Goal: Information Seeking & Learning: Learn about a topic

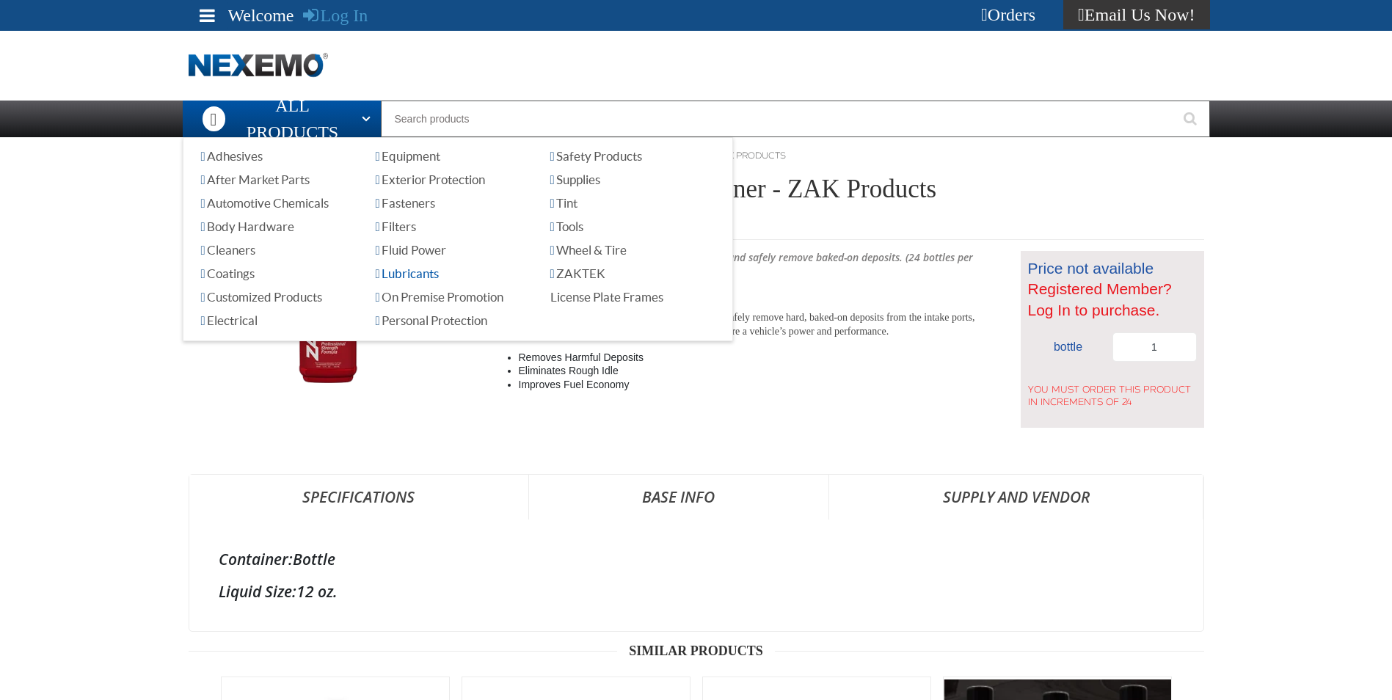
click at [439, 274] on span "Lubricants" at bounding box center [407, 273] width 63 height 14
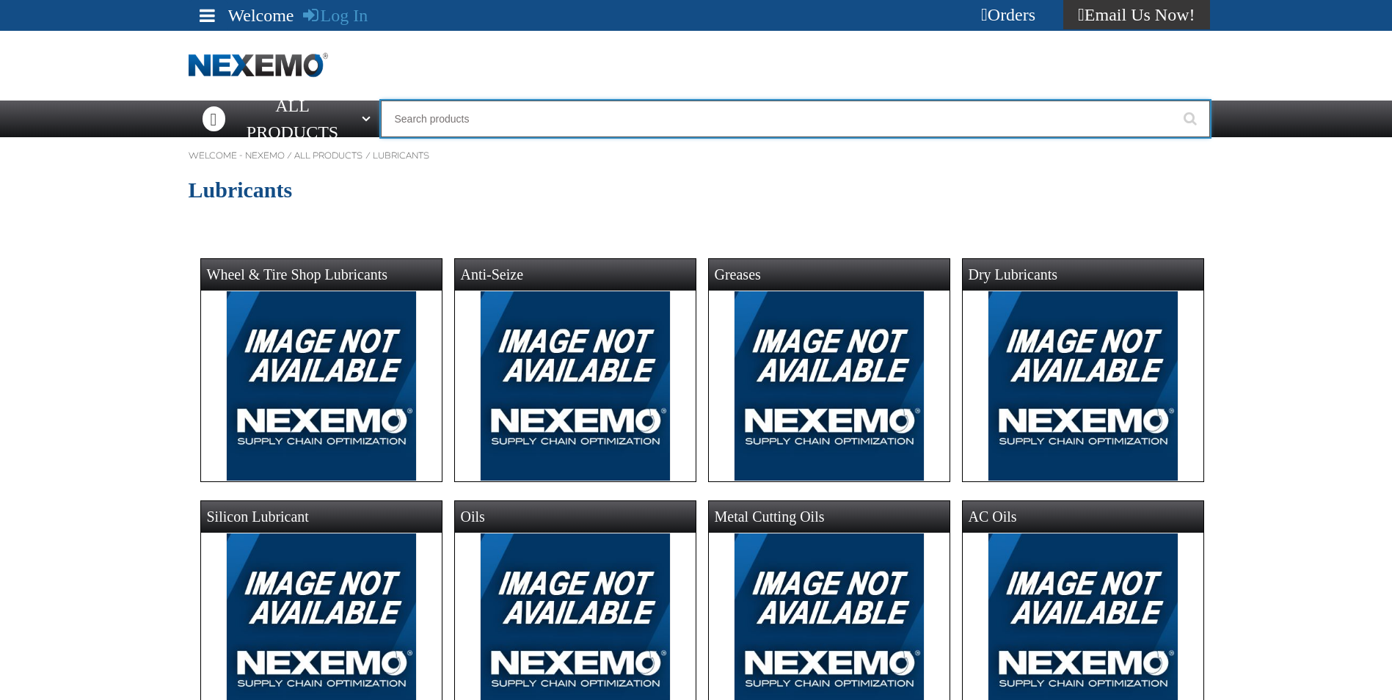
click at [425, 115] on input "Search" at bounding box center [795, 118] width 829 height 37
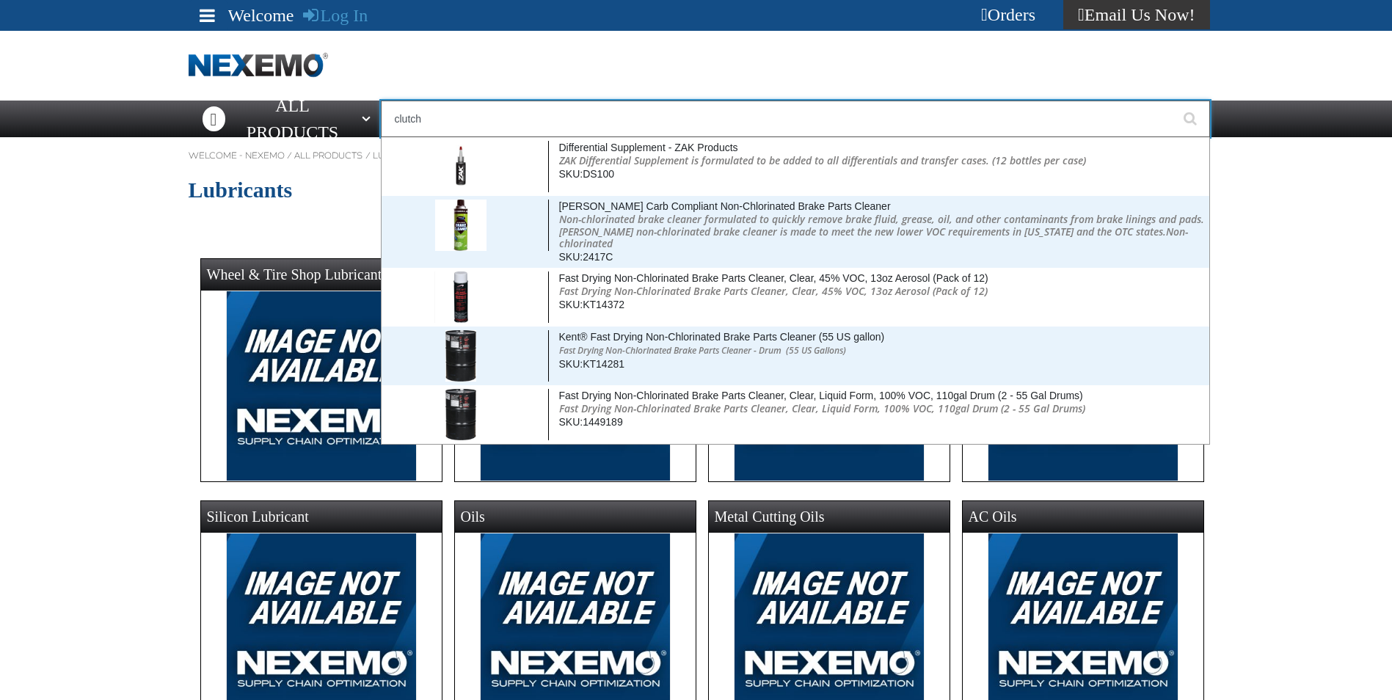
type input "clutch"
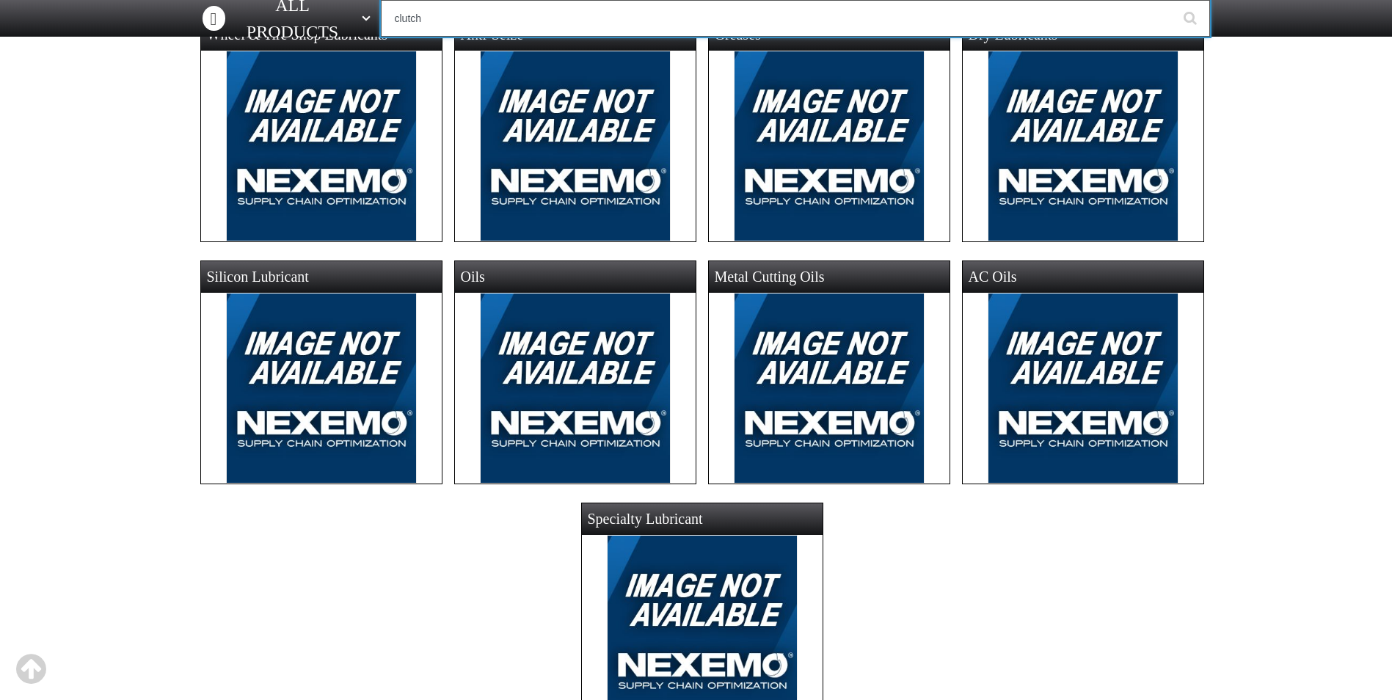
scroll to position [220, 0]
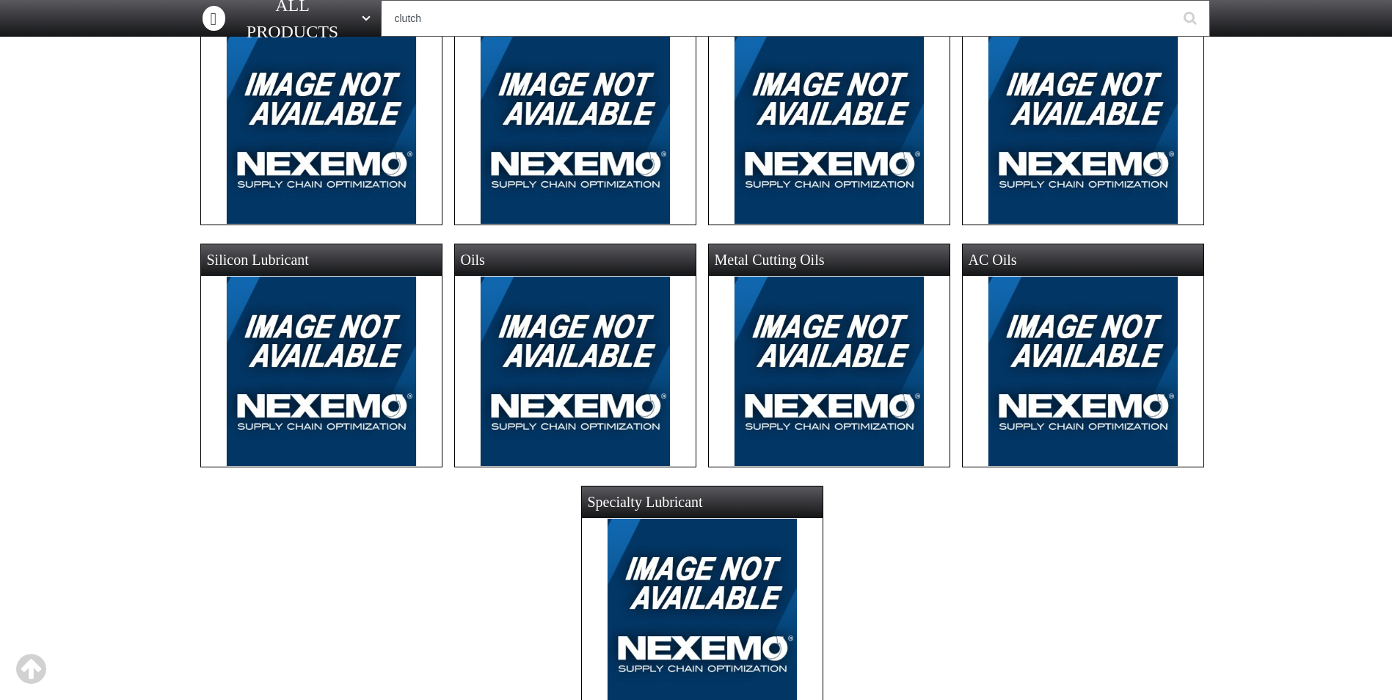
click at [536, 298] on img at bounding box center [575, 371] width 191 height 191
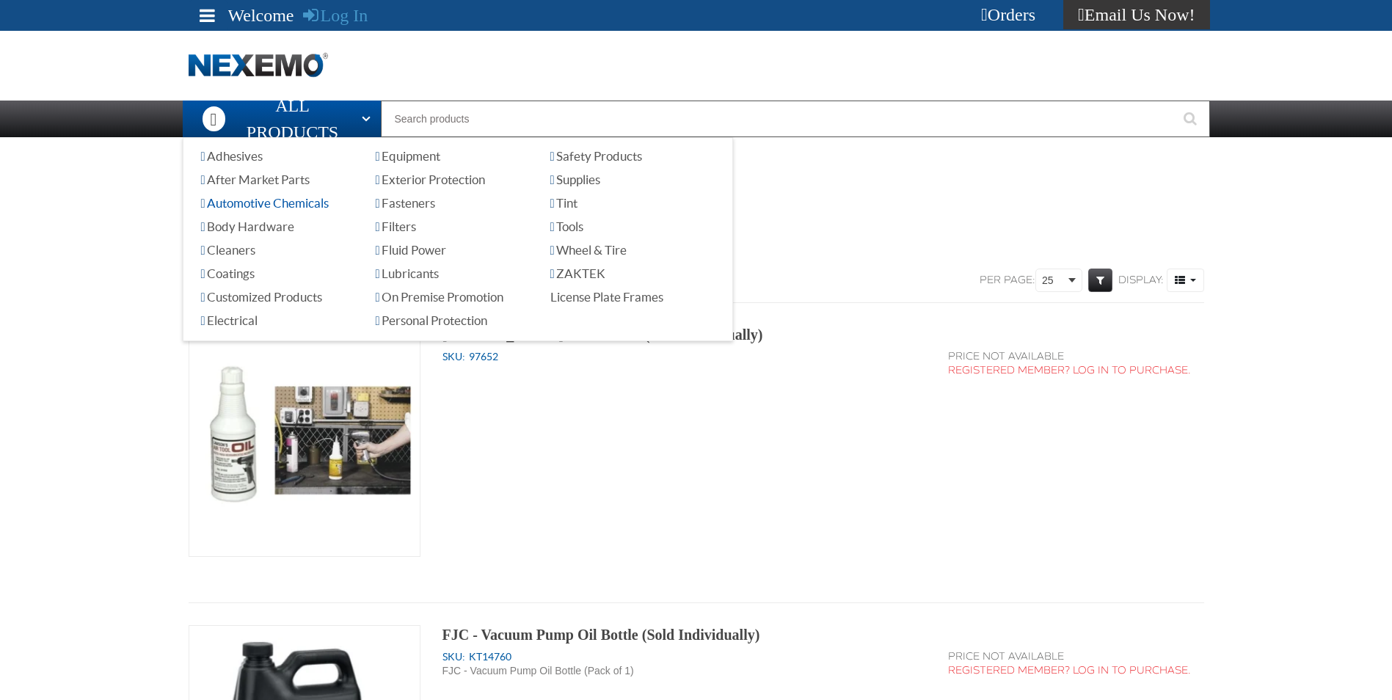
click at [299, 202] on span "Automotive Chemicals" at bounding box center [265, 203] width 128 height 14
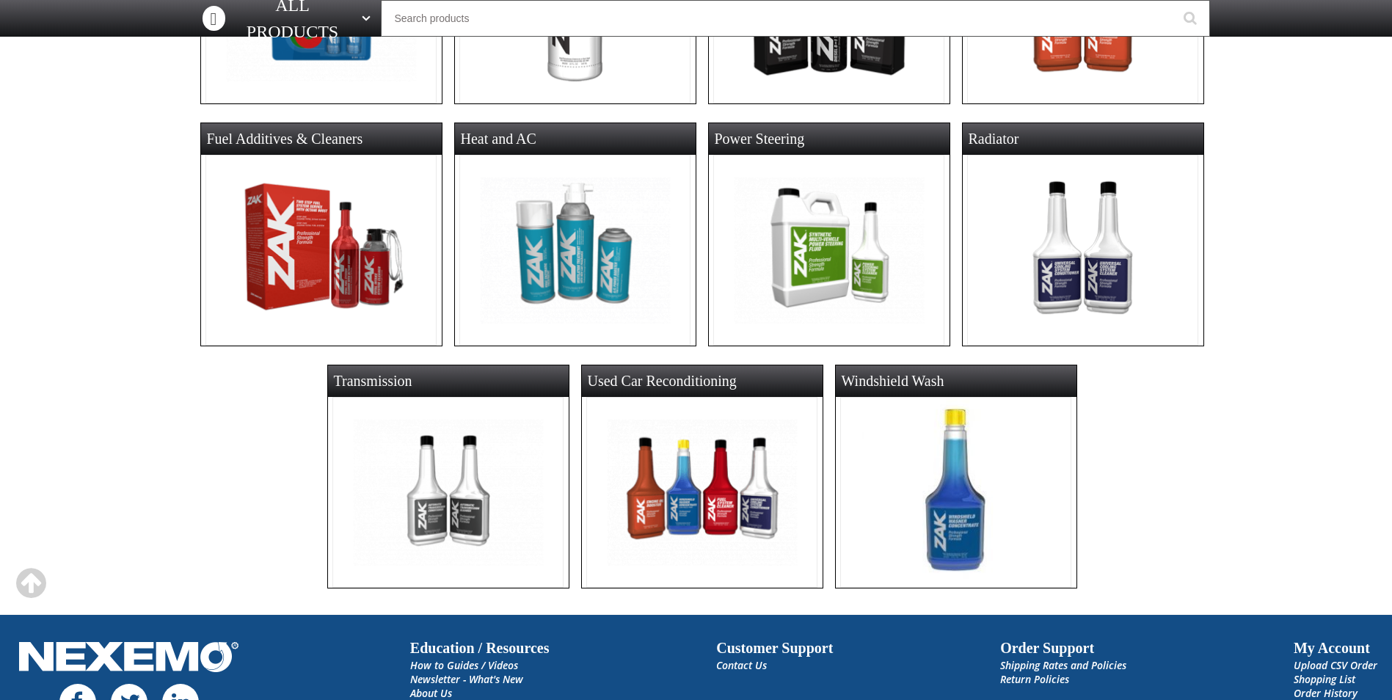
scroll to position [367, 0]
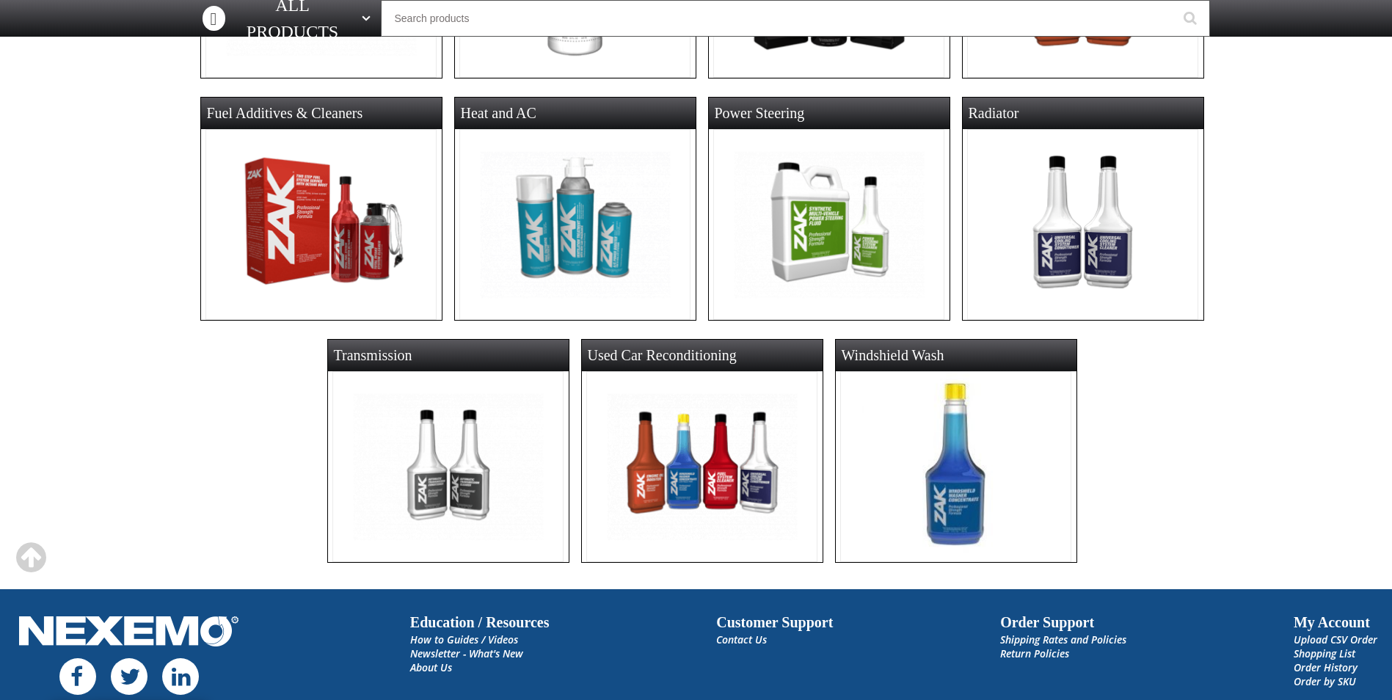
click at [465, 428] on img at bounding box center [447, 466] width 231 height 191
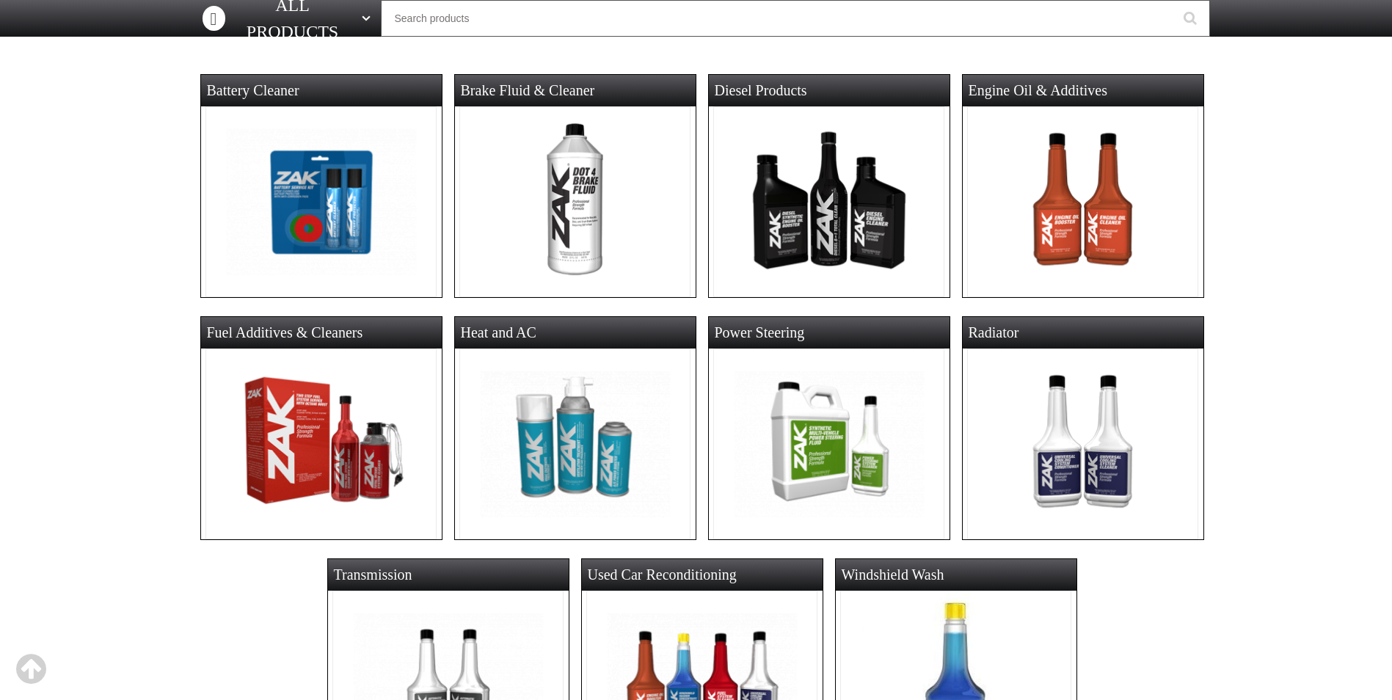
scroll to position [147, 0]
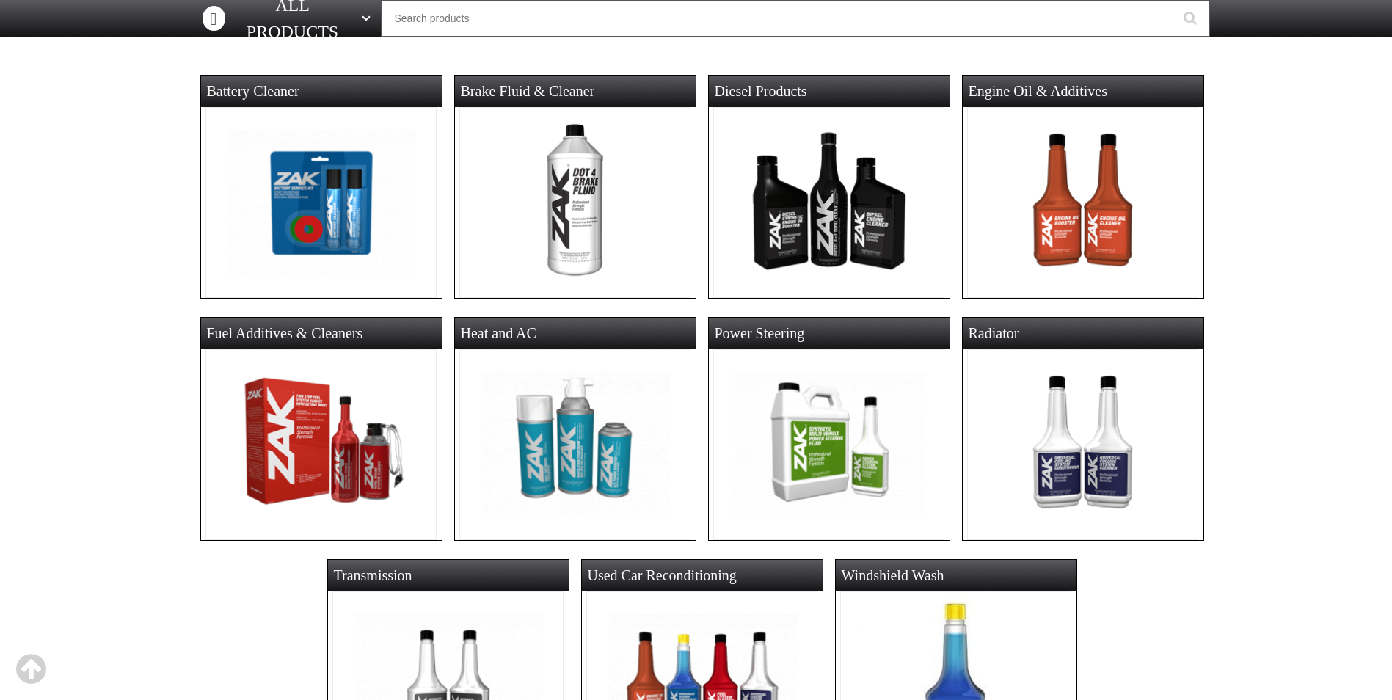
click at [808, 423] on img at bounding box center [828, 444] width 231 height 191
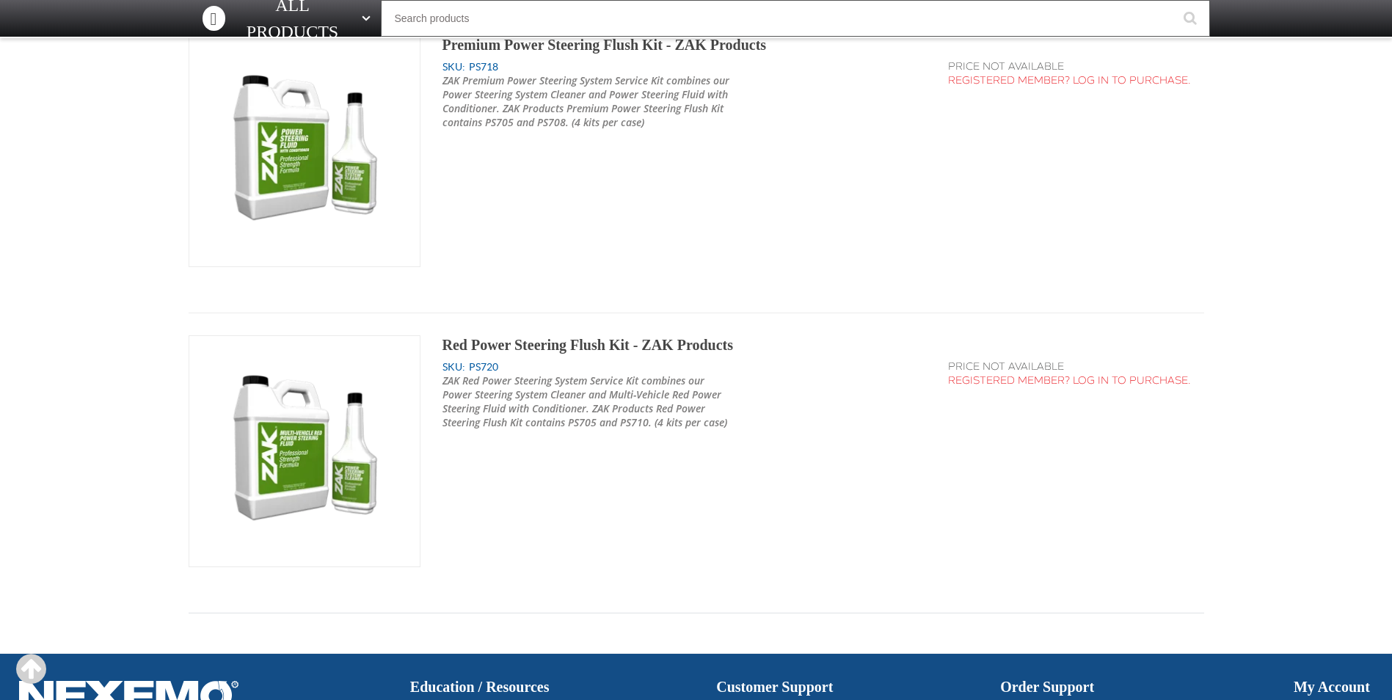
scroll to position [2054, 0]
